Goal: Transaction & Acquisition: Purchase product/service

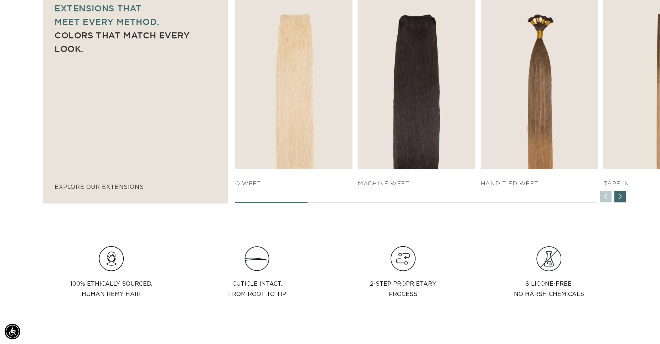
scroll to position [0, 1218]
click at [620, 199] on div "Next slide" at bounding box center [619, 196] width 11 height 11
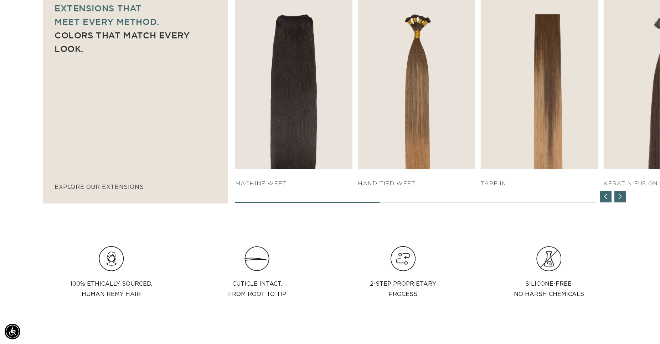
click at [620, 199] on div "Next slide" at bounding box center [619, 196] width 11 height 11
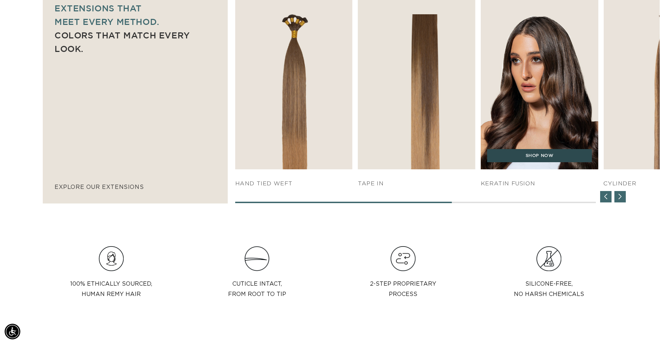
scroll to position [0, 0]
click at [550, 156] on link "SHOP NOW" at bounding box center [539, 156] width 105 height 14
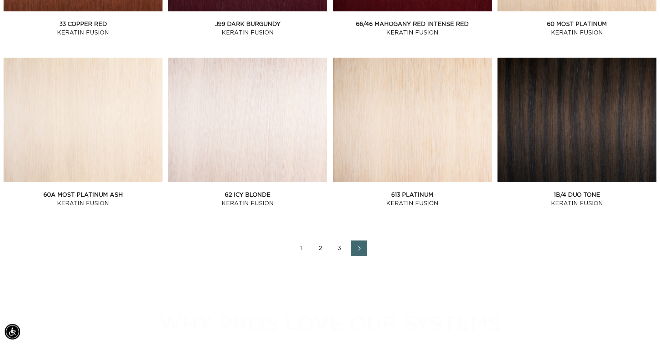
scroll to position [981, 0]
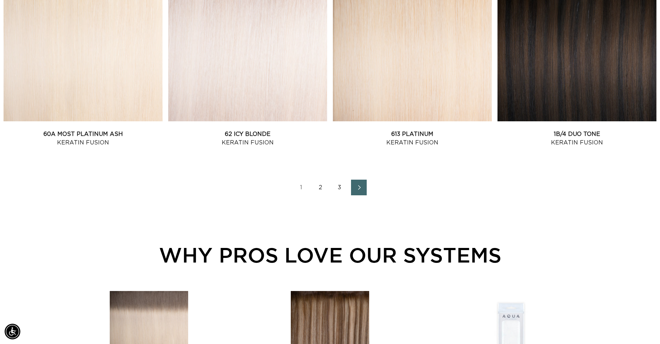
click at [361, 186] on icon "Next page" at bounding box center [358, 187] width 9 height 5
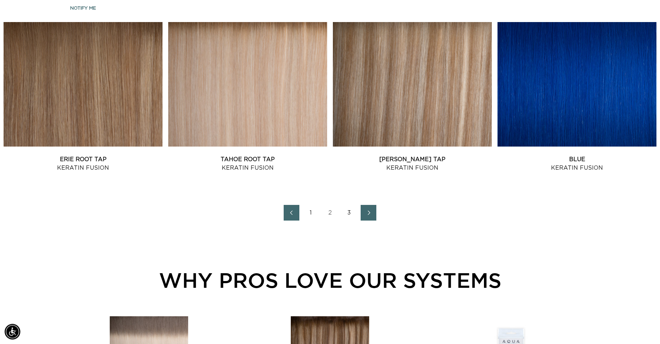
scroll to position [945, 0]
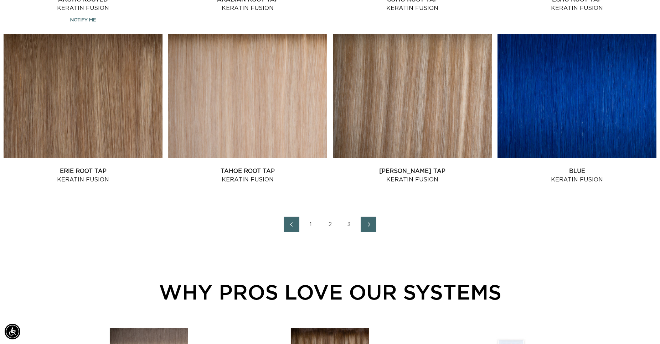
click at [369, 224] on icon "Next page" at bounding box center [368, 224] width 9 height 5
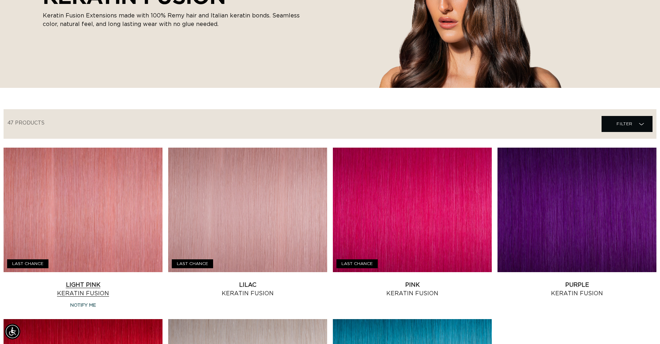
scroll to position [0, 609]
click at [106, 281] on link "Light Pink Keratin Fusion" at bounding box center [83, 289] width 159 height 17
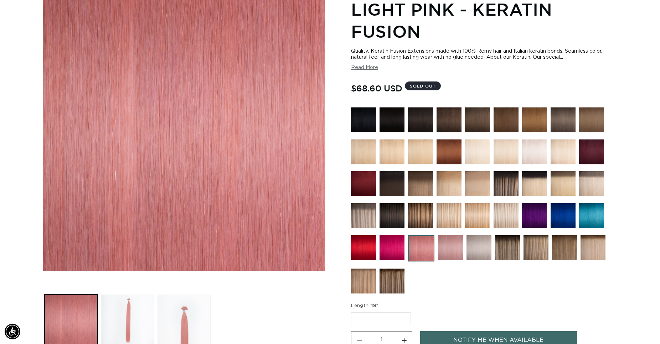
scroll to position [0, 609]
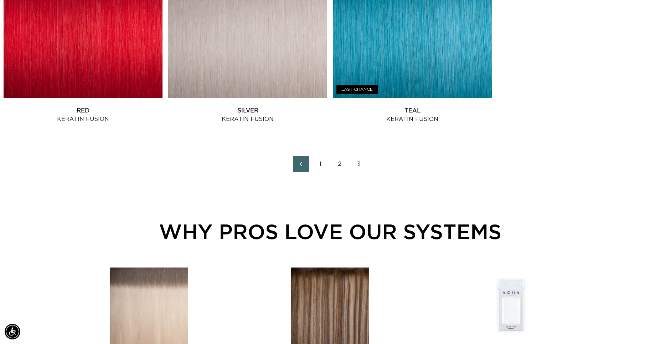
scroll to position [509, 0]
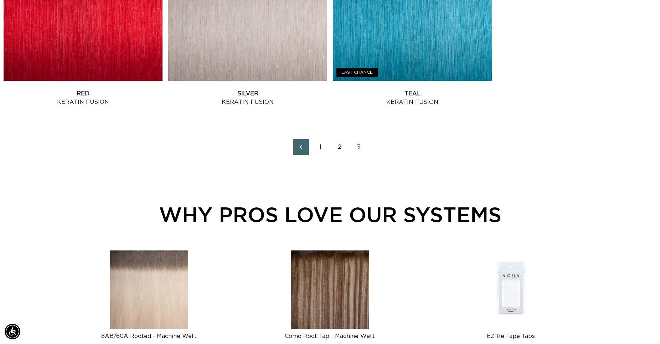
click at [322, 147] on link "1" at bounding box center [320, 147] width 16 height 16
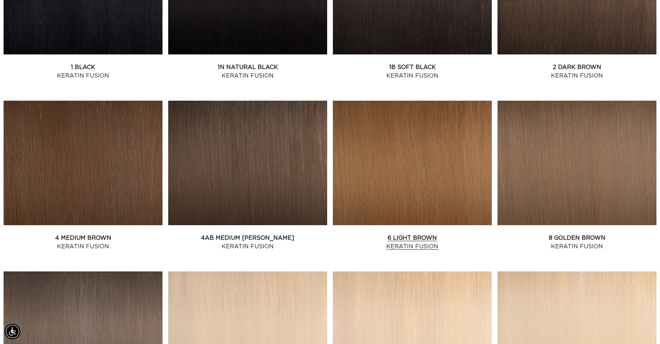
scroll to position [0, 609]
click at [400, 234] on link "6 Light Brown Keratin Fusion" at bounding box center [412, 242] width 159 height 17
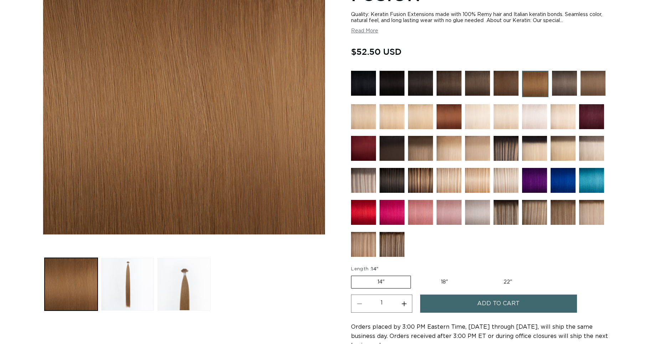
scroll to position [218, 0]
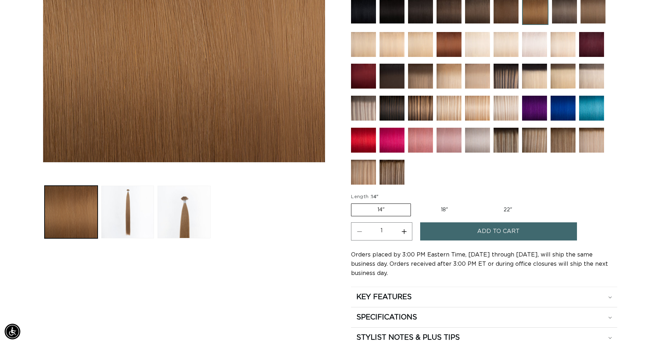
click at [445, 208] on label "18" Variant sold out or unavailable" at bounding box center [444, 210] width 59 height 12
click at [415, 203] on input "18" Variant sold out or unavailable" at bounding box center [414, 202] width 0 height 0
radio input "true"
click at [482, 231] on span "Add to cart" at bounding box center [498, 232] width 42 height 18
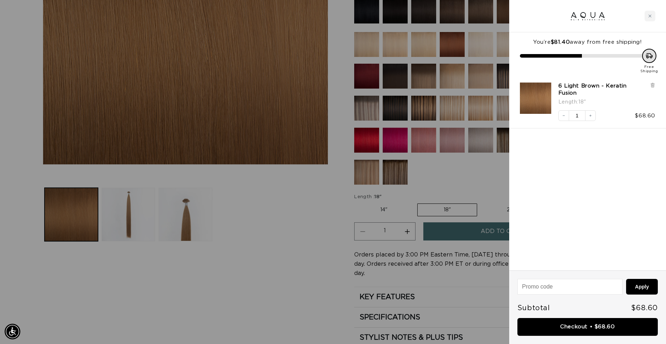
scroll to position [0, 1230]
click at [569, 328] on link "Checkout • $68.60" at bounding box center [587, 327] width 140 height 18
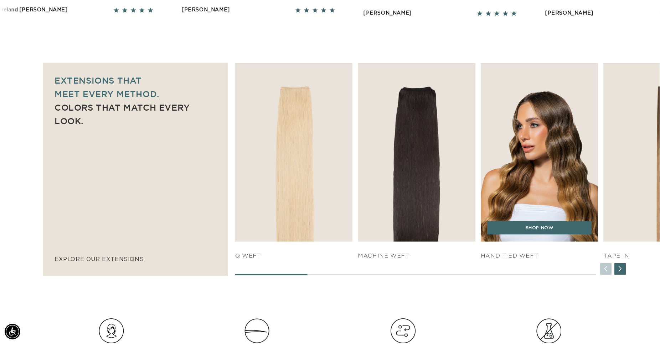
scroll to position [436, 0]
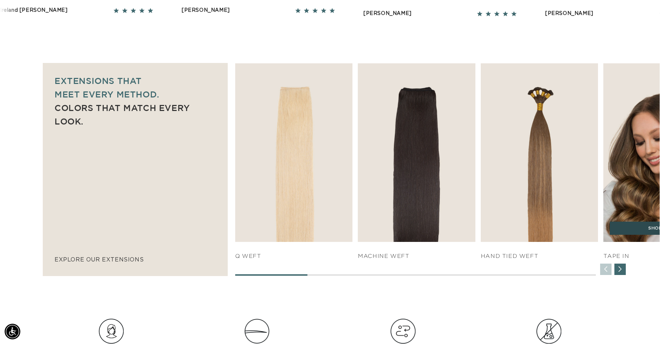
click at [633, 228] on link "SHOP NOW" at bounding box center [661, 229] width 105 height 14
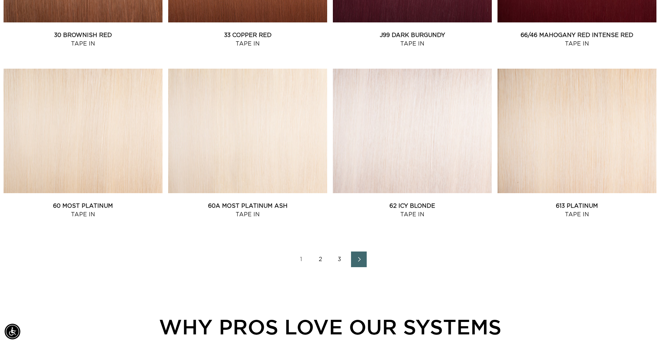
scroll to position [0, 1218]
click at [338, 260] on link "3" at bounding box center [340, 260] width 16 height 16
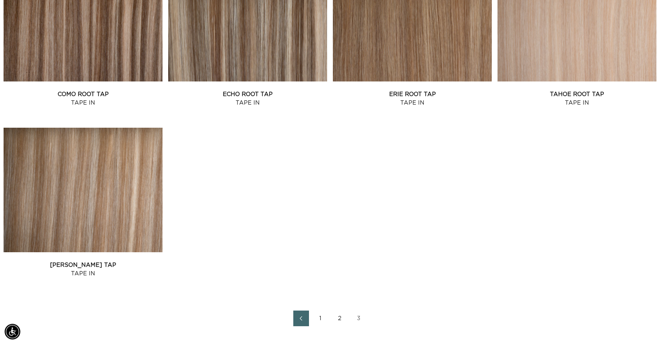
scroll to position [509, 0]
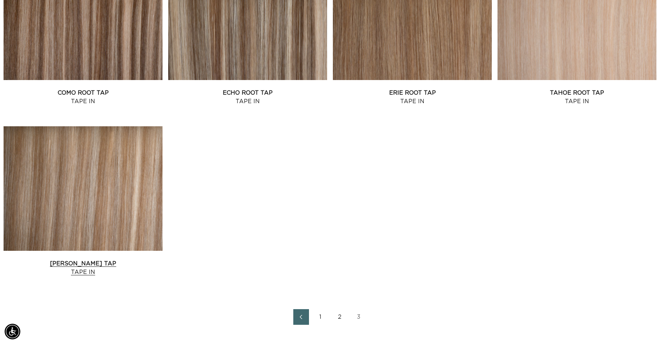
click at [120, 260] on link "Victoria Root Tap Tape In" at bounding box center [83, 268] width 159 height 17
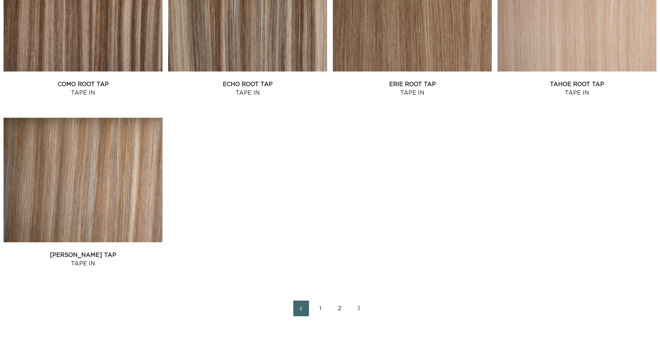
scroll to position [509, 0]
click at [320, 307] on link "1" at bounding box center [320, 309] width 16 height 16
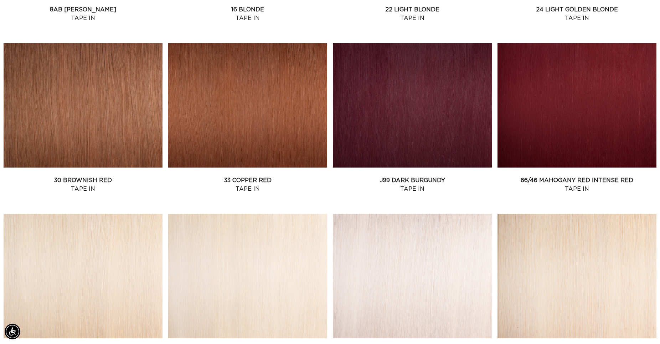
scroll to position [836, 0]
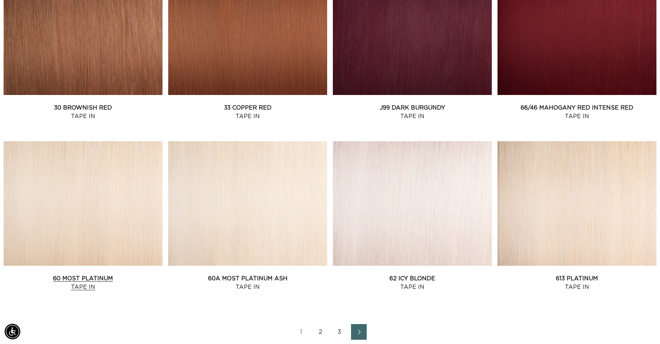
click at [89, 275] on link "60 Most Platinum Tape In" at bounding box center [83, 283] width 159 height 17
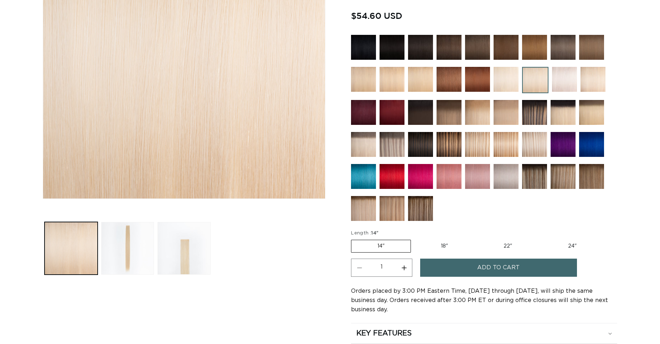
scroll to position [182, 0]
click at [483, 266] on span "Add to cart" at bounding box center [498, 268] width 42 height 18
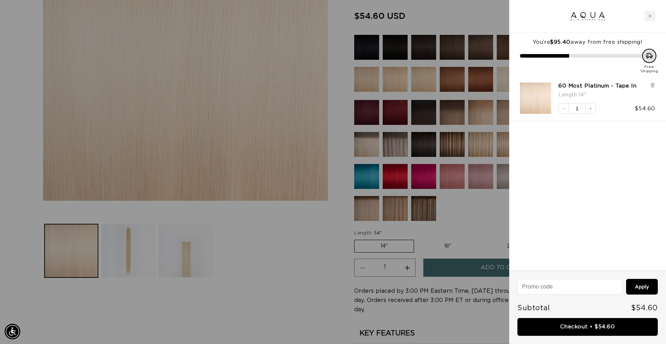
scroll to position [0, 1230]
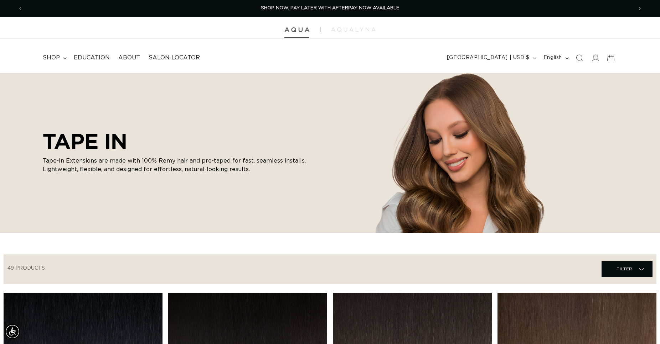
click at [294, 28] on img at bounding box center [296, 29] width 25 height 5
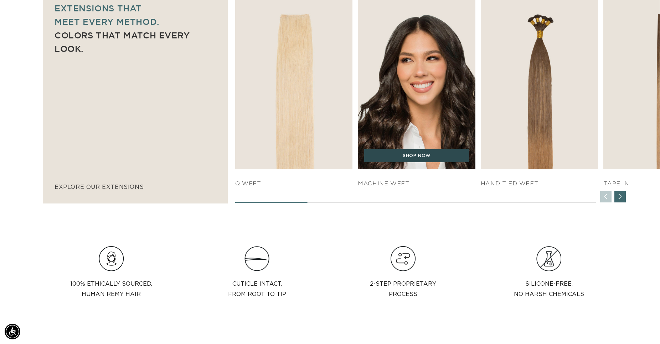
scroll to position [0, 609]
click at [400, 154] on link "SHOP NOW" at bounding box center [416, 156] width 105 height 14
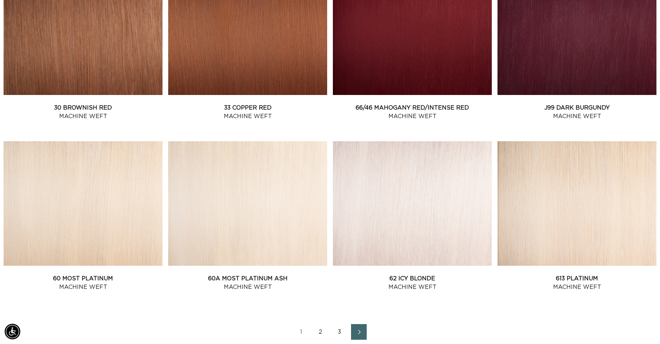
scroll to position [981, 0]
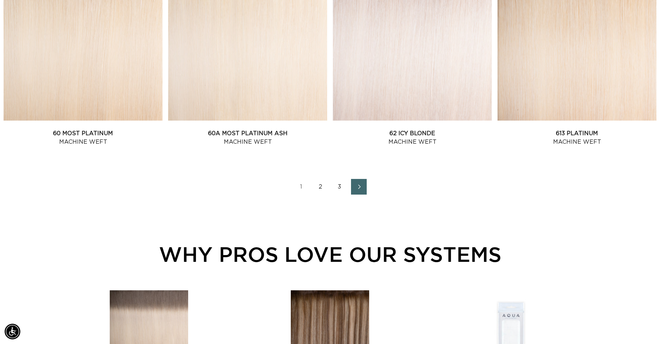
click at [339, 186] on link "3" at bounding box center [340, 187] width 16 height 16
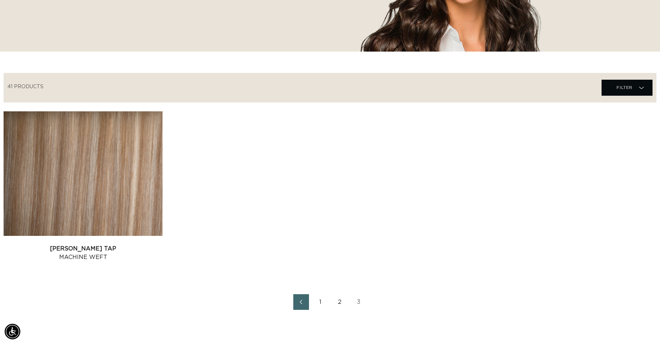
scroll to position [327, 0]
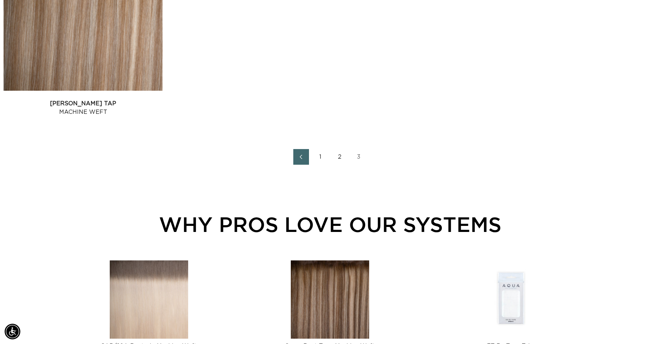
click at [340, 156] on link "2" at bounding box center [340, 157] width 16 height 16
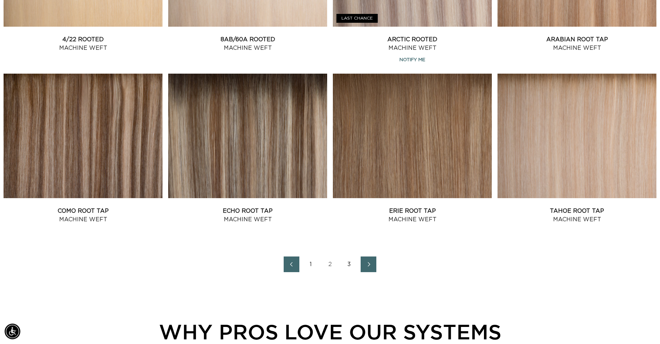
scroll to position [908, 0]
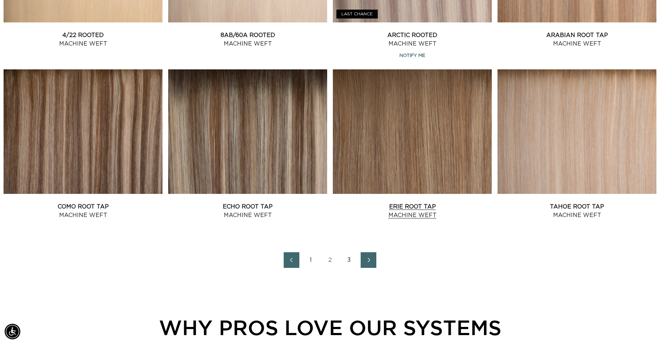
click at [424, 203] on link "Erie Root Tap Machine Weft" at bounding box center [412, 211] width 159 height 17
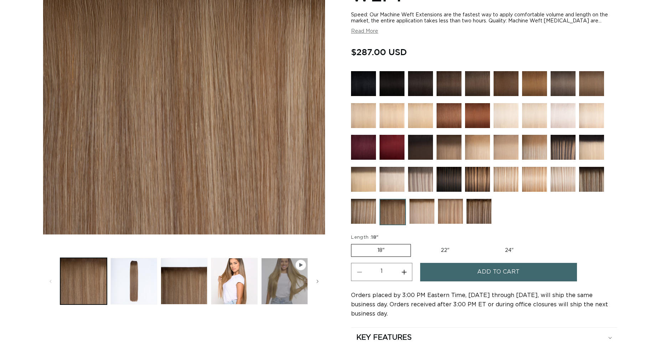
scroll to position [218, 0]
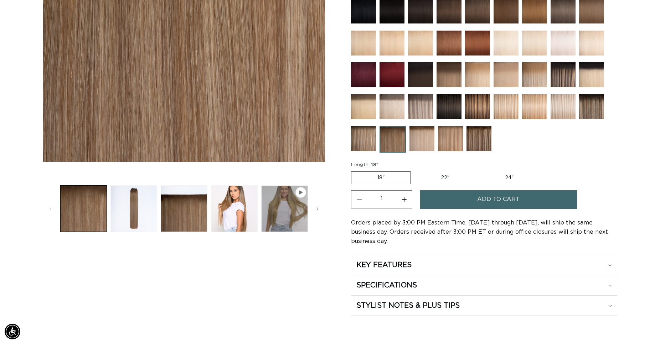
click at [447, 177] on label "22" Variant sold out or unavailable" at bounding box center [445, 178] width 61 height 12
click at [415, 171] on input "22" Variant sold out or unavailable" at bounding box center [414, 170] width 0 height 0
radio input "true"
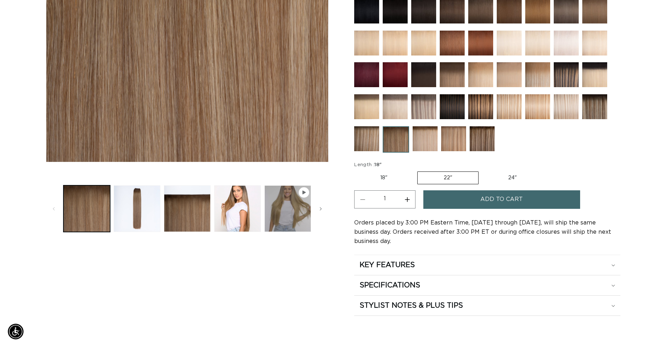
scroll to position [0, 609]
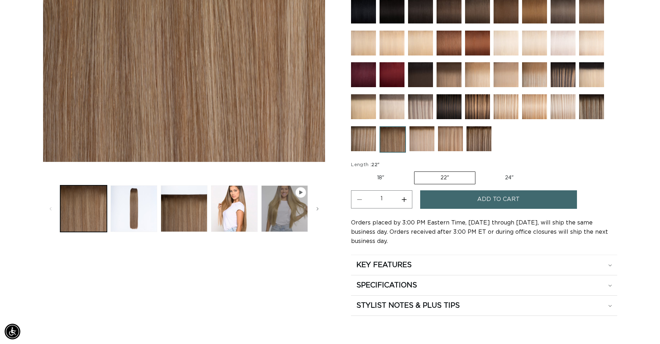
click at [493, 197] on span "Add to cart" at bounding box center [498, 200] width 42 height 18
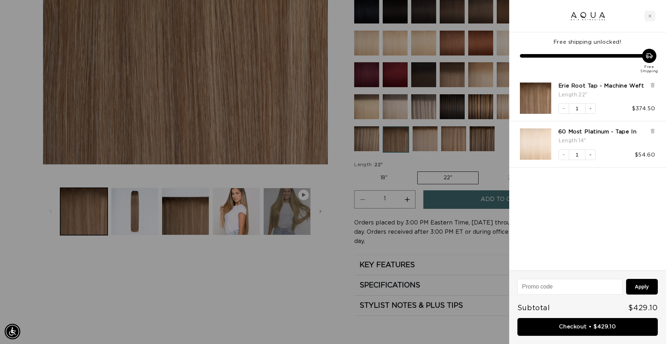
scroll to position [0, 615]
click at [192, 316] on div at bounding box center [333, 172] width 666 height 344
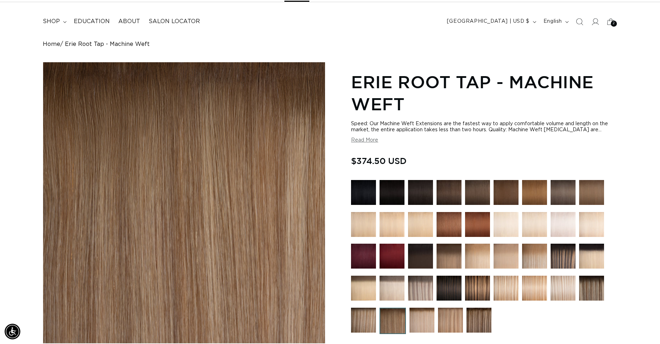
scroll to position [0, 0]
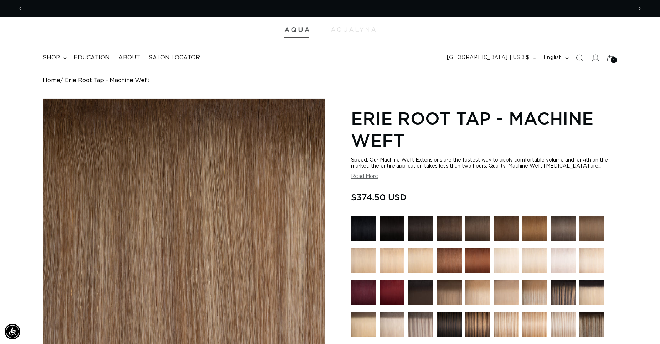
click at [295, 30] on img at bounding box center [296, 29] width 25 height 5
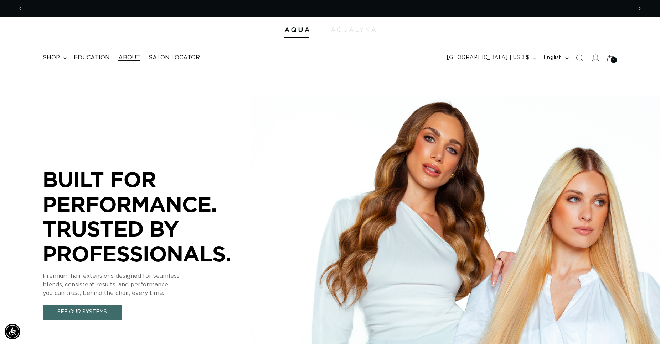
scroll to position [0, 609]
click at [64, 59] on icon at bounding box center [65, 58] width 4 height 2
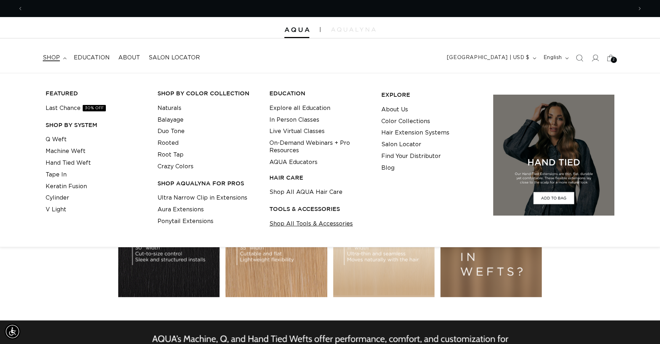
scroll to position [0, 1218]
click at [294, 225] on link "Shop All Tools & Accessories" at bounding box center [310, 224] width 83 height 12
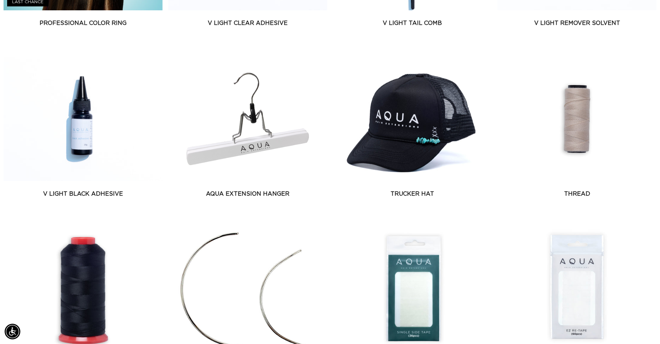
scroll to position [581, 0]
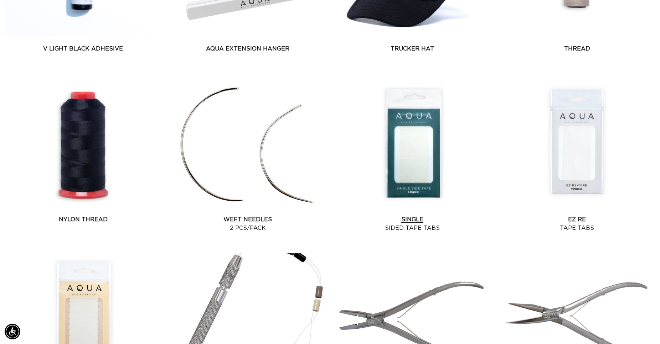
click at [405, 215] on link "Single Sided Tape Tabs" at bounding box center [412, 223] width 159 height 17
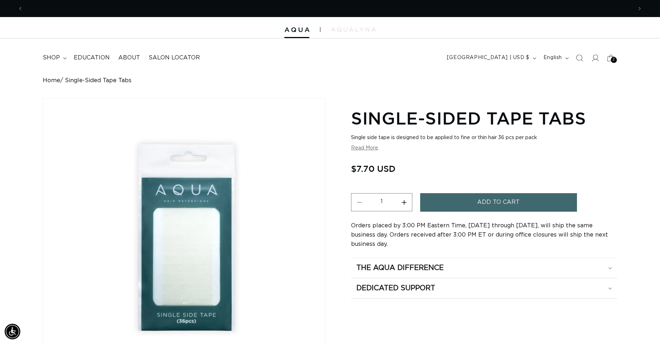
scroll to position [0, 609]
click at [405, 202] on button "Increase quantity for Single-Sided Tape Tabs" at bounding box center [404, 202] width 16 height 18
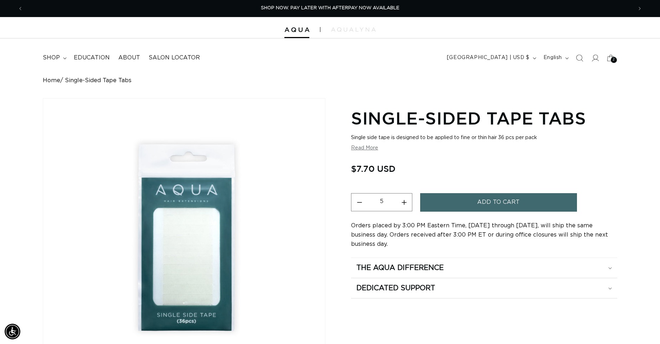
click at [405, 202] on button "Increase quantity for Single-Sided Tape Tabs" at bounding box center [404, 202] width 16 height 18
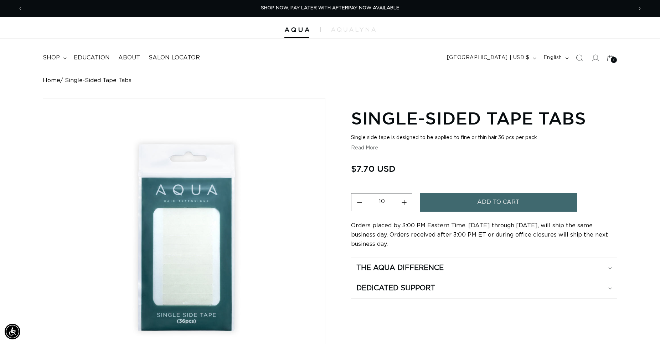
click at [405, 202] on button "Increase quantity for Single-Sided Tape Tabs" at bounding box center [404, 202] width 16 height 18
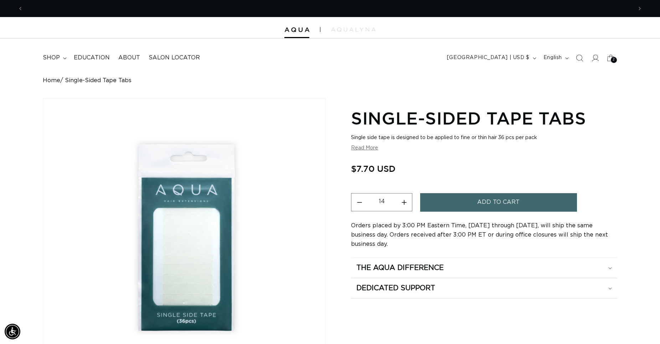
scroll to position [0, 0]
click at [405, 202] on button "Increase quantity for Single-Sided Tape Tabs" at bounding box center [404, 202] width 16 height 18
type input "15"
click at [470, 201] on button "Add to cart" at bounding box center [498, 202] width 157 height 18
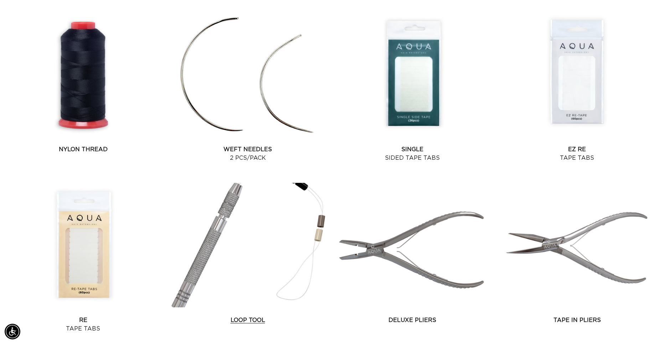
scroll to position [727, 0]
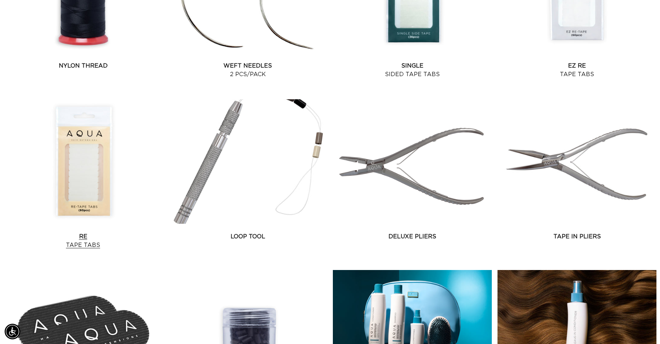
click at [92, 233] on link "Re Tape Tabs" at bounding box center [83, 241] width 159 height 17
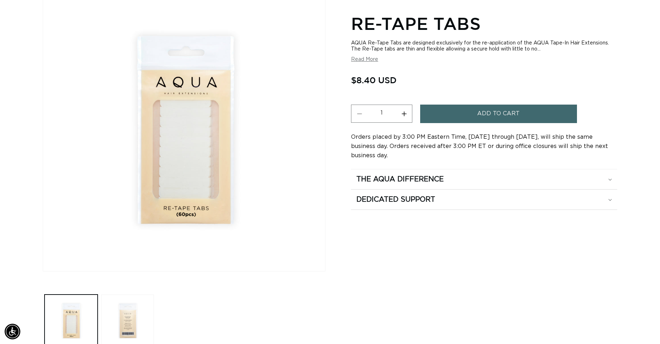
click at [404, 115] on button "Increase quantity for Re-Tape Tabs" at bounding box center [404, 114] width 16 height 18
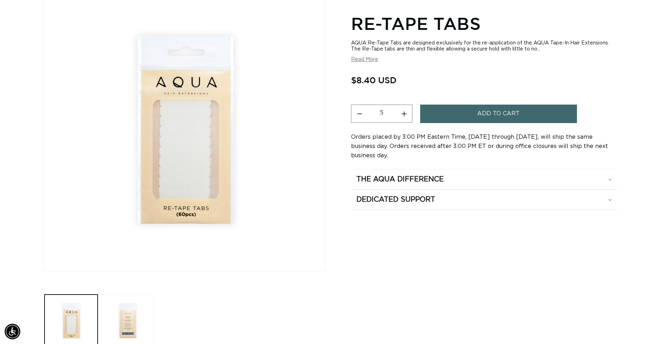
type input "6"
click at [455, 111] on button "Add to cart" at bounding box center [498, 114] width 157 height 18
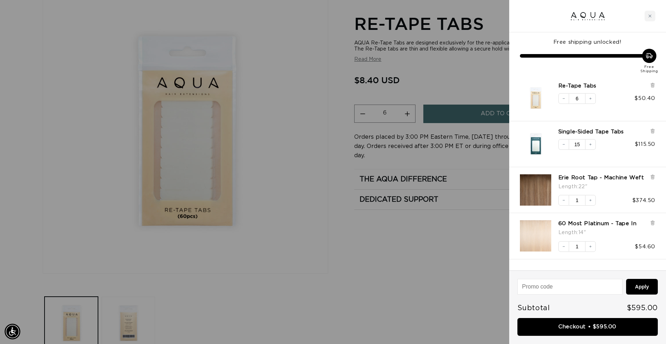
scroll to position [0, 1230]
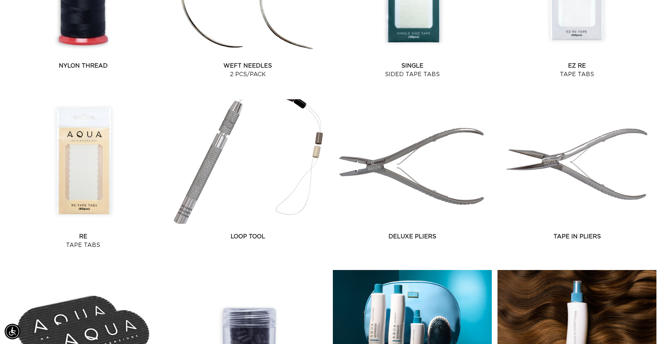
scroll to position [0, 609]
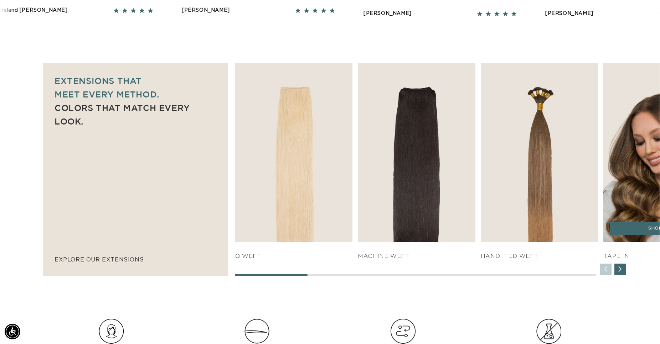
scroll to position [0, 609]
click at [632, 227] on link "SHOP NOW" at bounding box center [661, 229] width 105 height 14
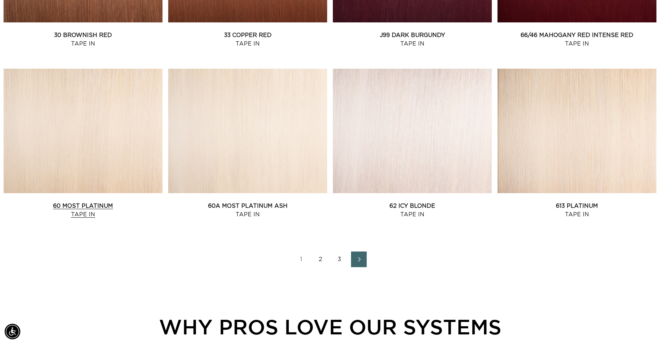
click at [105, 202] on link "60 Most Platinum Tape In" at bounding box center [83, 210] width 159 height 17
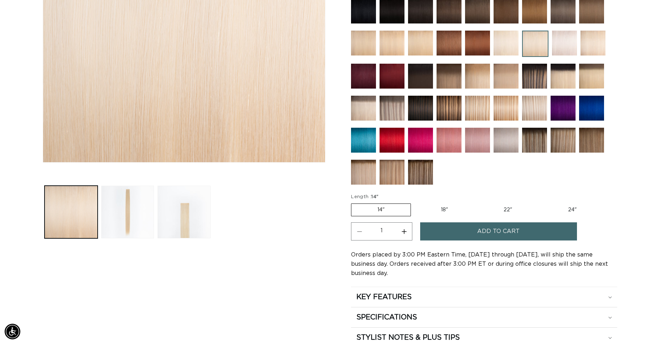
scroll to position [0, 1218]
click at [447, 207] on label "18" Variant sold out or unavailable" at bounding box center [444, 210] width 59 height 12
click at [415, 203] on input "18" Variant sold out or unavailable" at bounding box center [414, 202] width 0 height 0
radio input "true"
click at [404, 232] on button "Increase quantity for 60 Most Platinum - Tape In" at bounding box center [404, 232] width 16 height 18
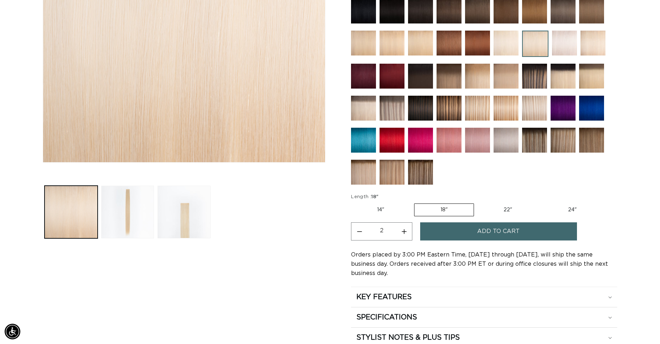
click at [404, 232] on button "Increase quantity for 60 Most Platinum - Tape In" at bounding box center [404, 232] width 16 height 18
type input "3"
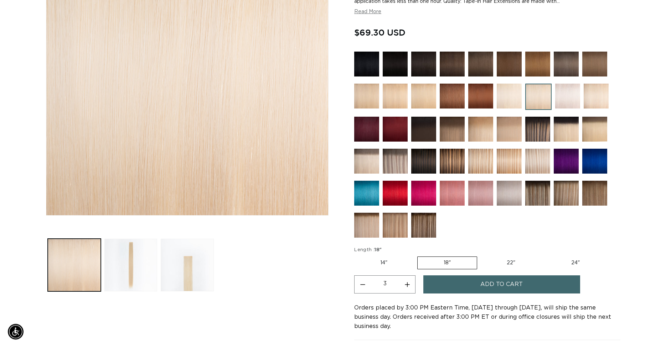
scroll to position [36, 0]
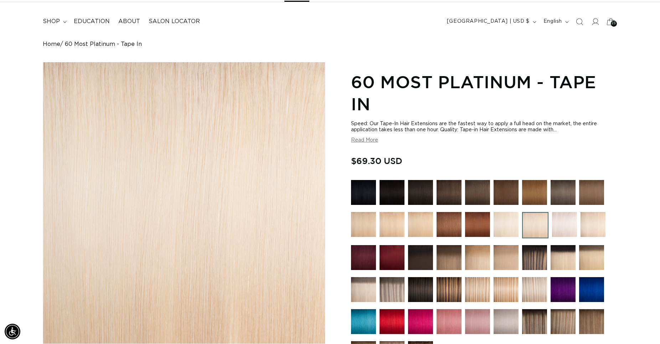
click at [608, 22] on icon at bounding box center [610, 21] width 17 height 17
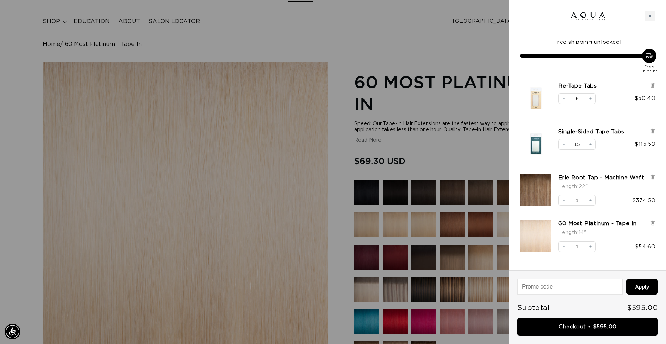
scroll to position [0, 0]
click at [562, 249] on icon "Decrease quantity" at bounding box center [563, 247] width 4 height 4
click at [547, 17] on div at bounding box center [587, 16] width 157 height 32
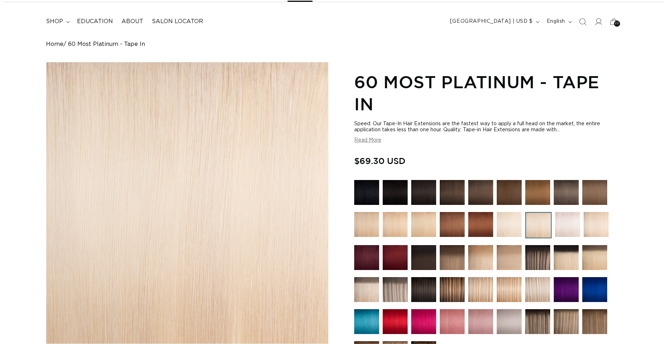
scroll to position [36, 0]
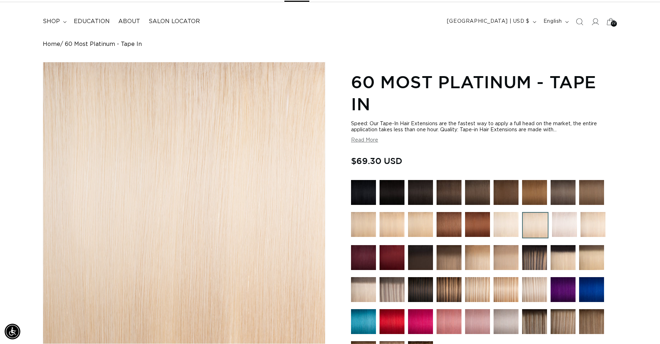
click at [612, 22] on span "22" at bounding box center [613, 24] width 5 height 6
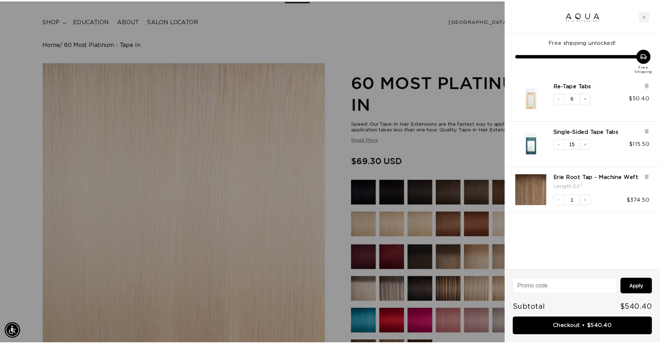
scroll to position [0, 1230]
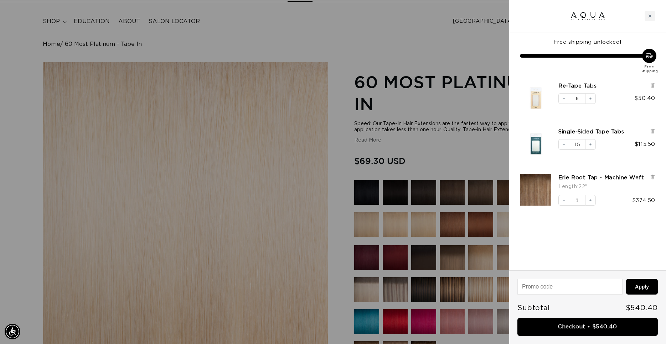
click at [412, 24] on div at bounding box center [333, 172] width 666 height 344
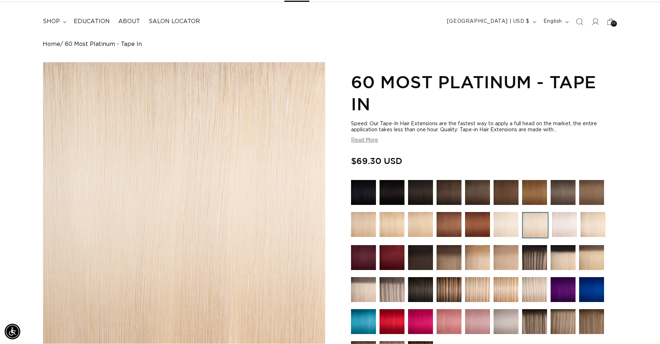
scroll to position [0, 0]
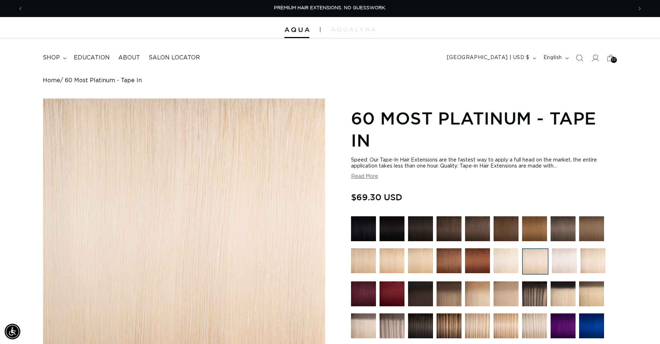
click at [290, 26] on div at bounding box center [330, 27] width 660 height 21
click at [290, 28] on img at bounding box center [296, 29] width 25 height 5
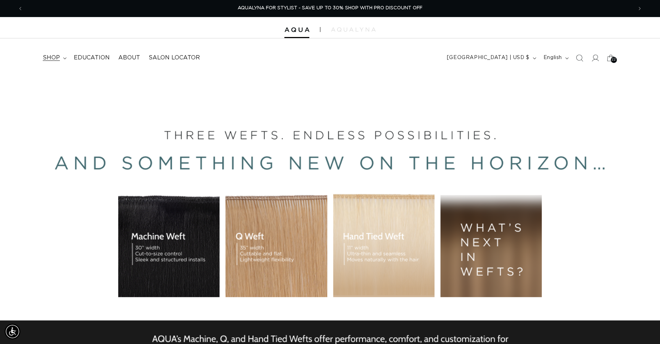
click at [57, 58] on span "shop" at bounding box center [51, 57] width 17 height 7
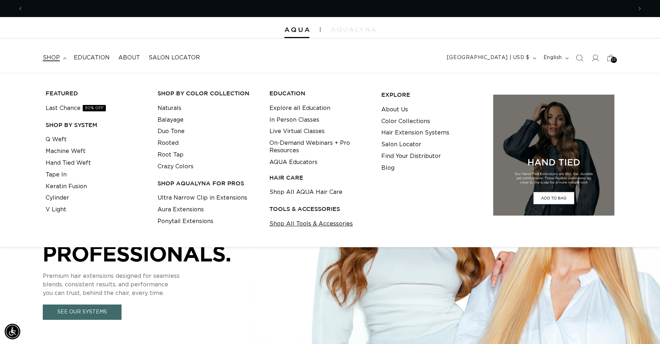
scroll to position [0, 1218]
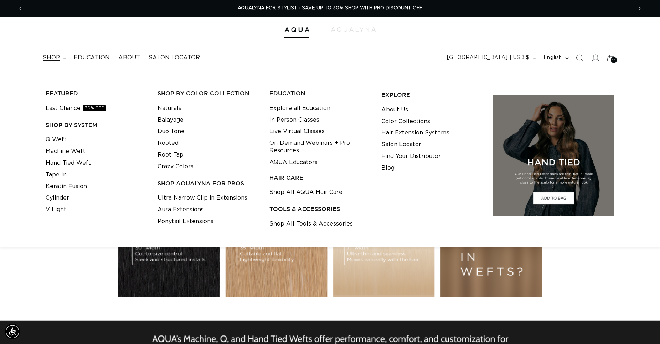
click at [308, 225] on link "Shop All Tools & Accessories" at bounding box center [310, 224] width 83 height 12
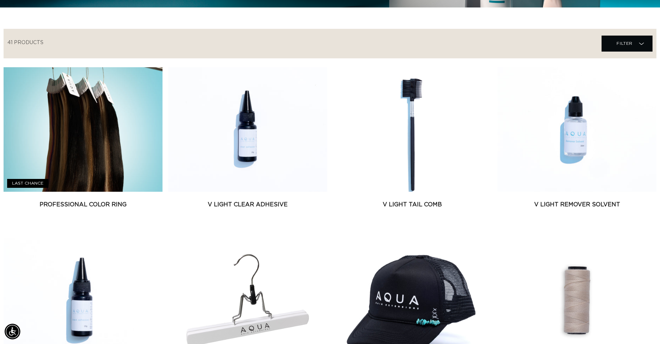
scroll to position [218, 0]
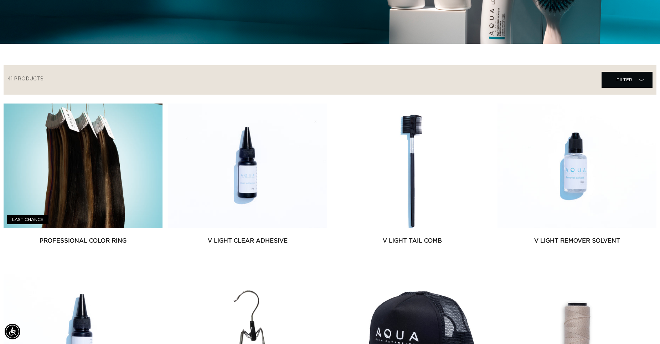
click at [85, 237] on link "Professional Color Ring" at bounding box center [83, 241] width 159 height 9
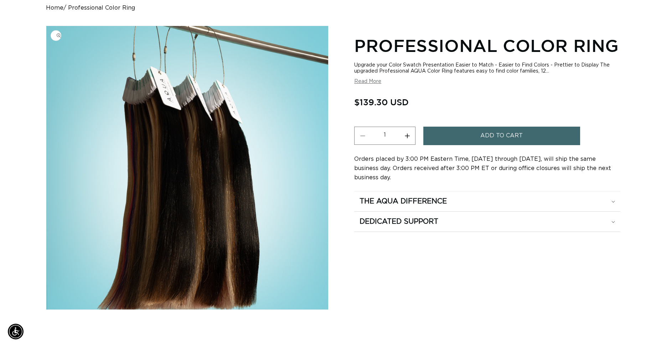
scroll to position [0, 1218]
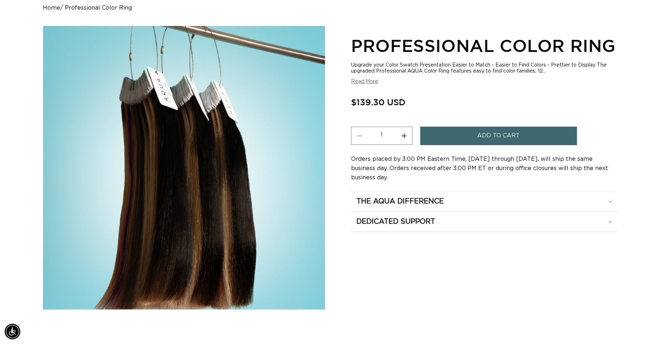
click at [508, 134] on span "Add to cart" at bounding box center [498, 136] width 42 height 18
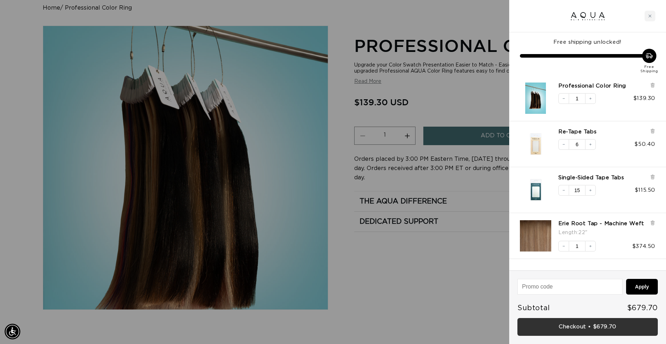
scroll to position [0, 0]
click at [572, 329] on link "Checkout • $679.70" at bounding box center [587, 327] width 140 height 18
